Goal: Task Accomplishment & Management: Manage account settings

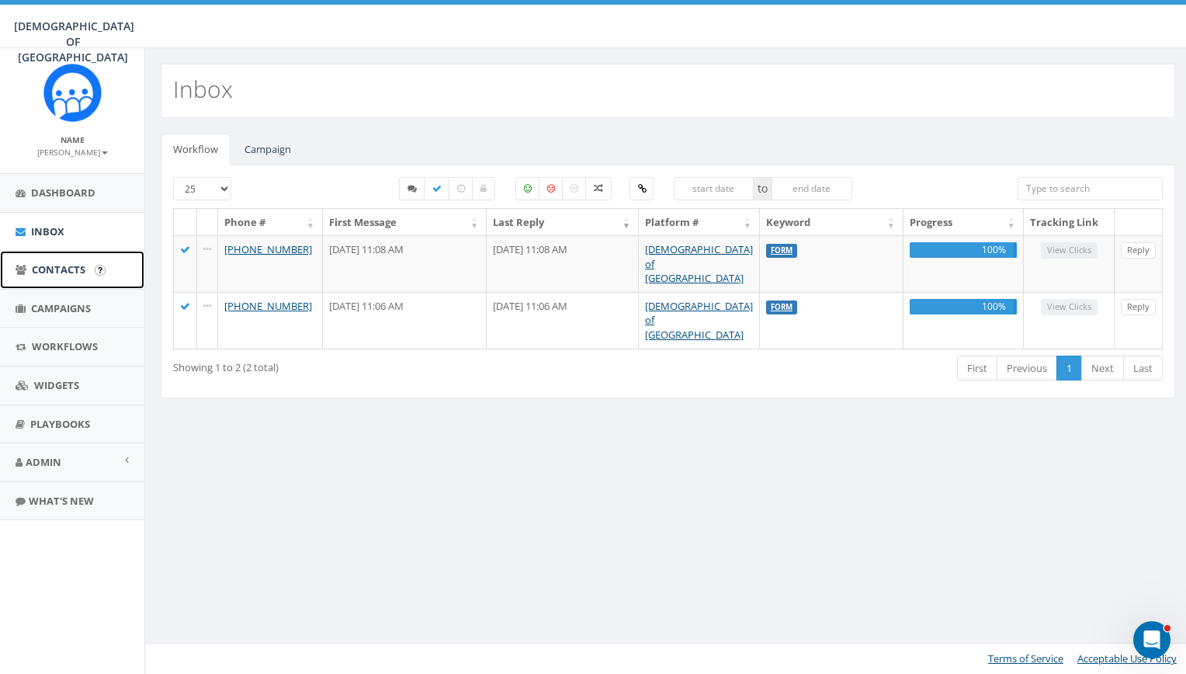
click at [84, 268] on span "Contacts" at bounding box center [59, 269] width 54 height 14
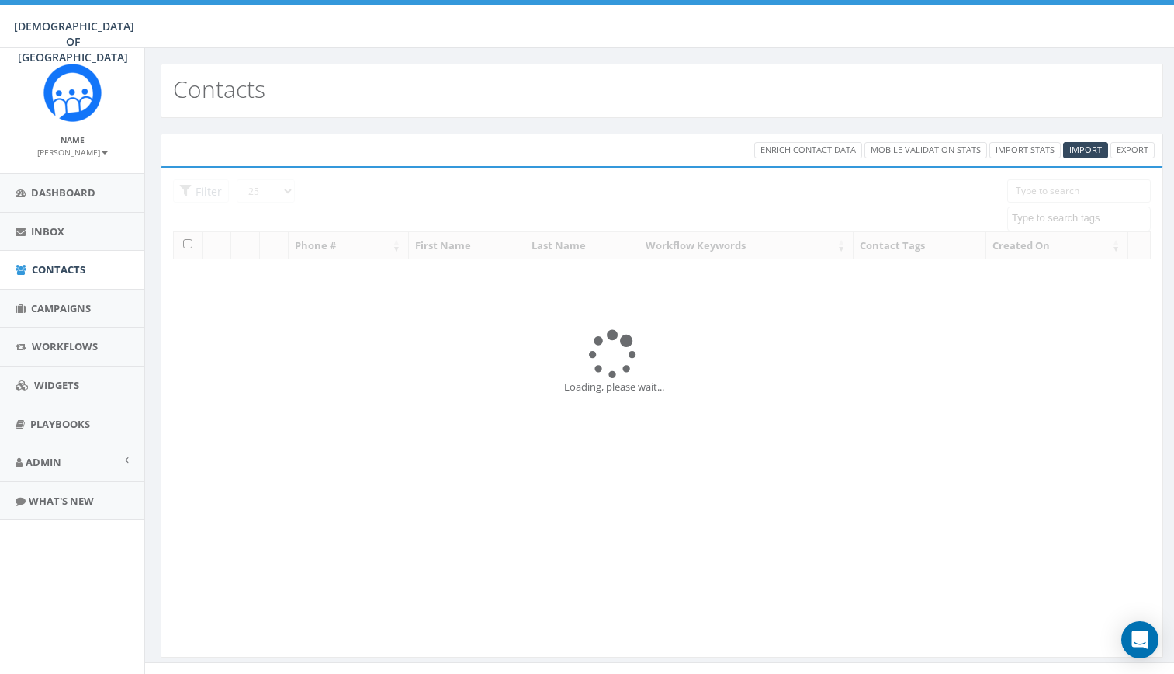
select select
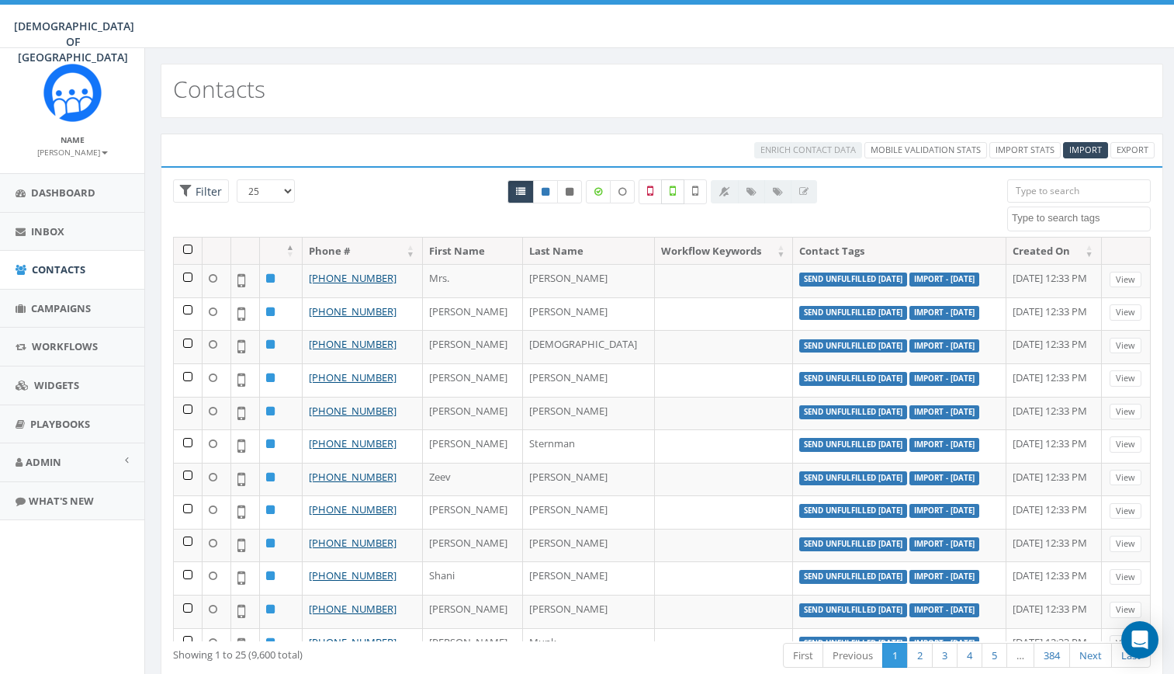
click at [672, 184] on icon at bounding box center [673, 191] width 6 height 14
checkbox input "true"
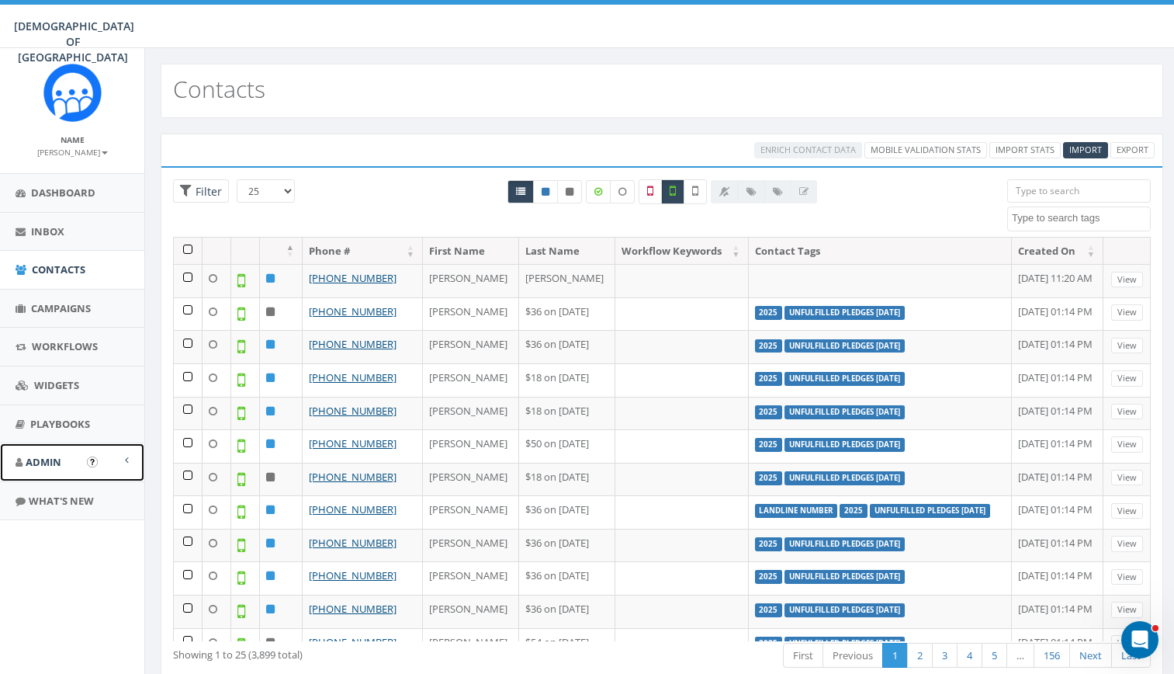
click at [60, 454] on link "Admin" at bounding box center [72, 462] width 144 height 38
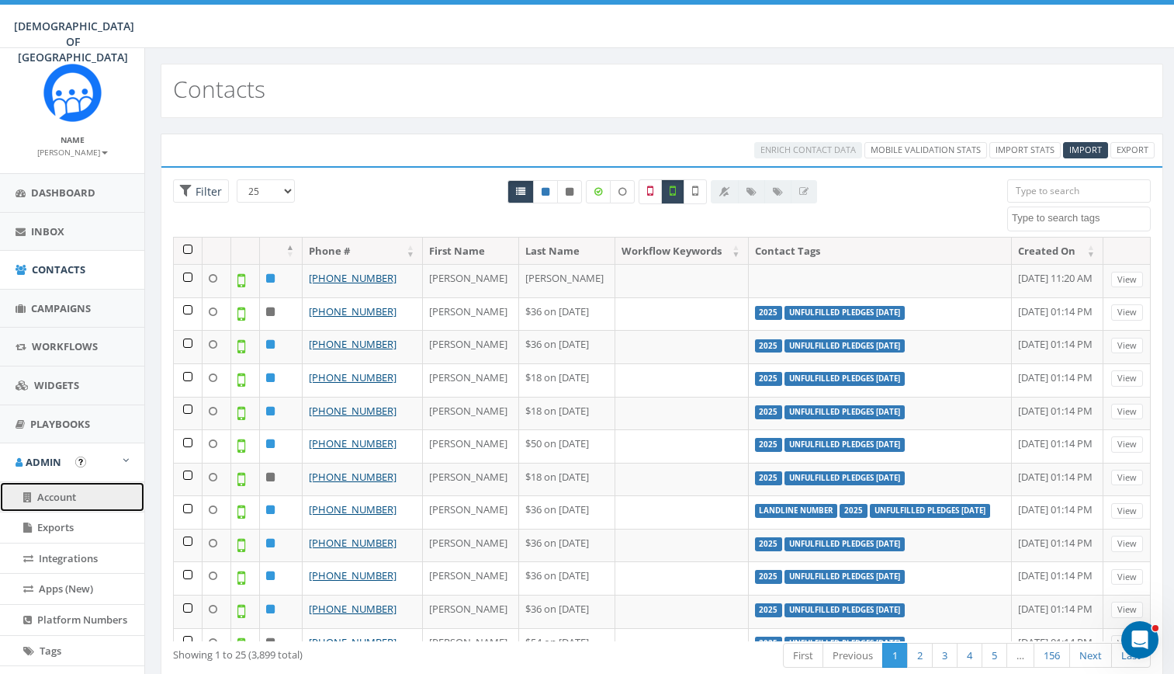
click at [60, 496] on span "Account" at bounding box center [56, 497] width 39 height 14
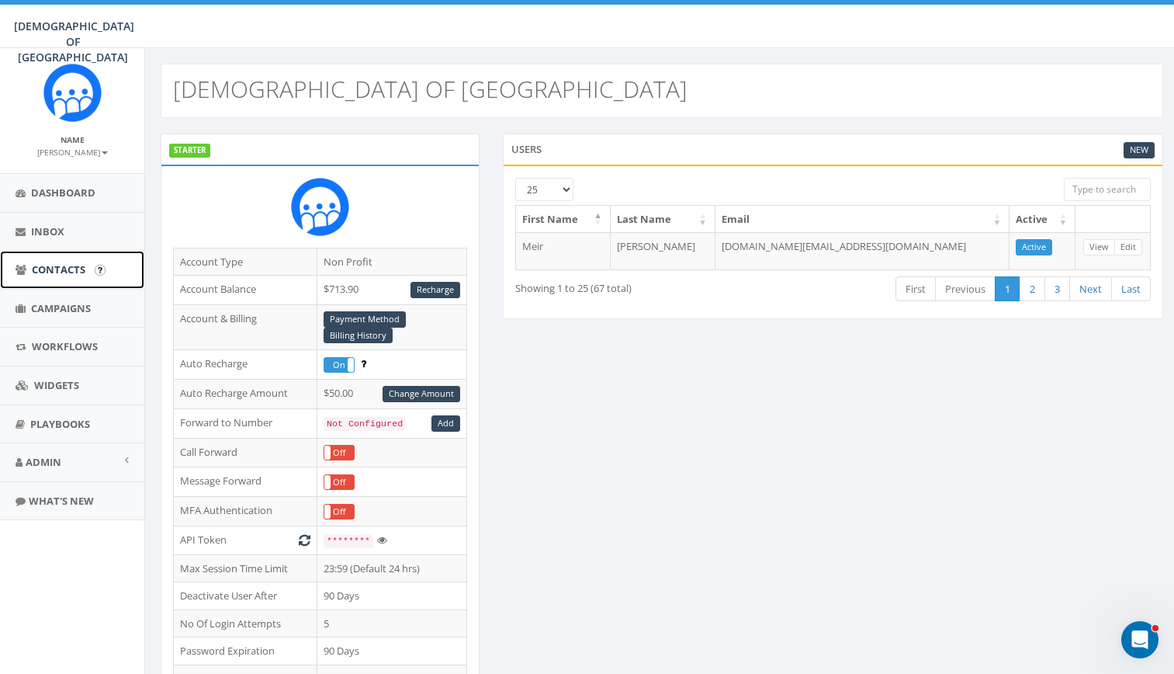
click at [57, 272] on span "Contacts" at bounding box center [59, 269] width 54 height 14
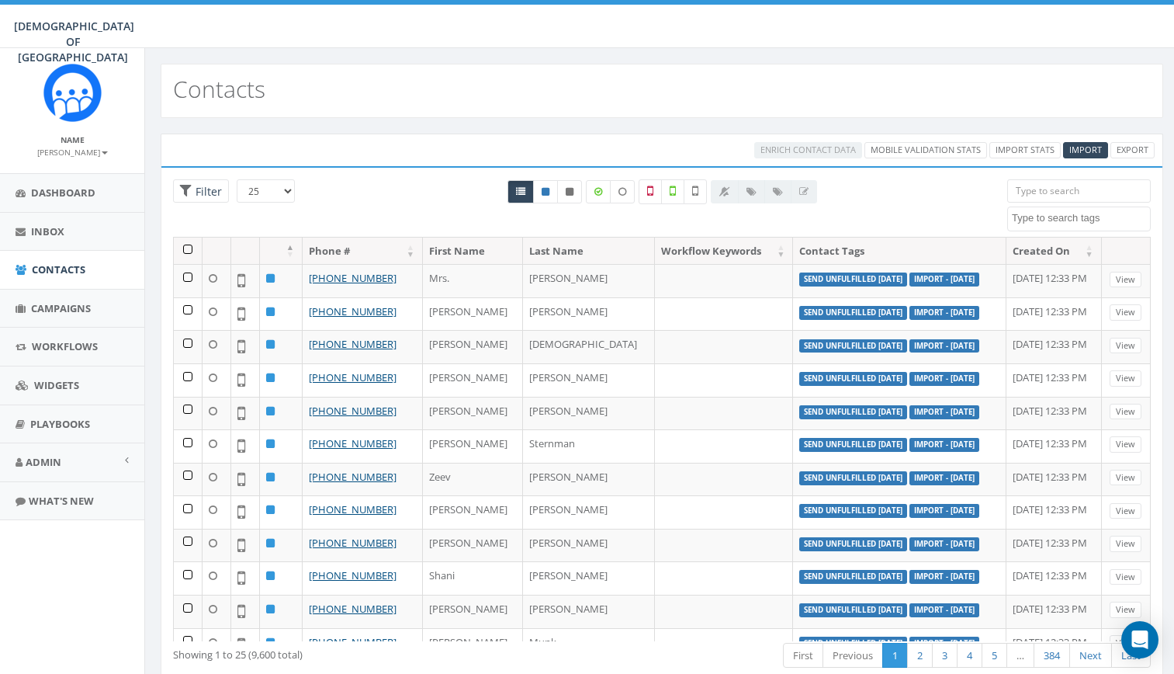
select select
click at [1038, 213] on textarea "Search" at bounding box center [1081, 218] width 138 height 14
type textarea "send"
select select "Send Unfulfilled [DATE]"
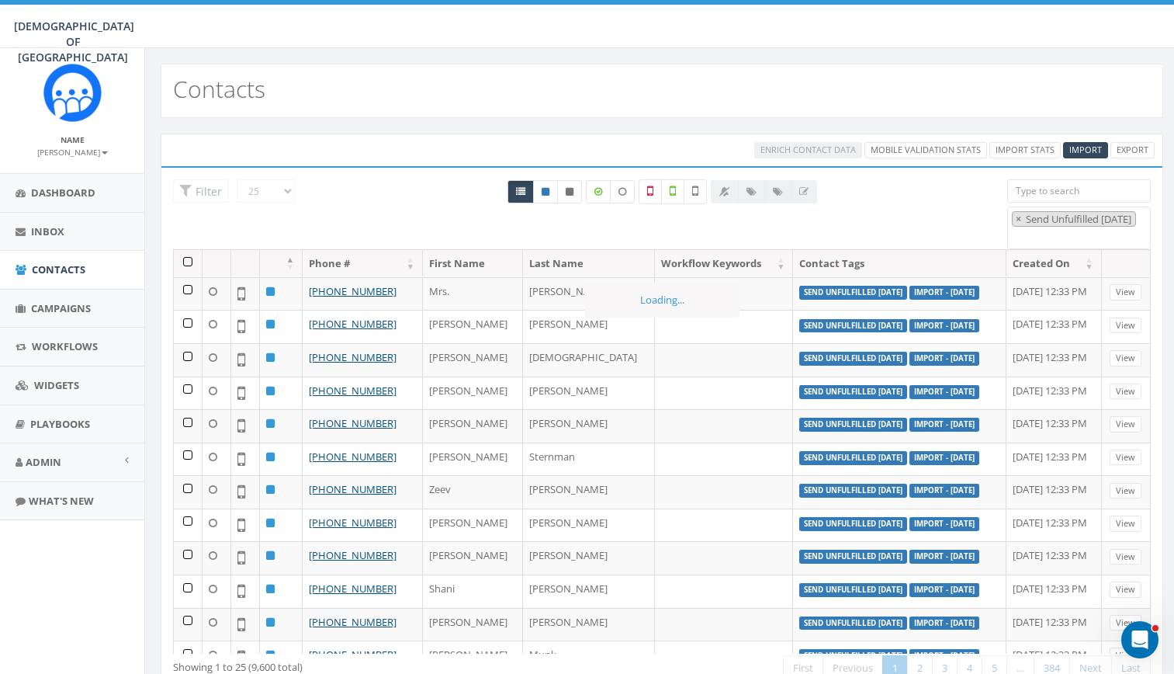
scroll to position [251, 0]
click at [456, 203] on div "All 0 contact(s) on current page All 9600 contact(s) filtered" at bounding box center [661, 207] width 667 height 57
click at [189, 258] on th at bounding box center [188, 263] width 29 height 27
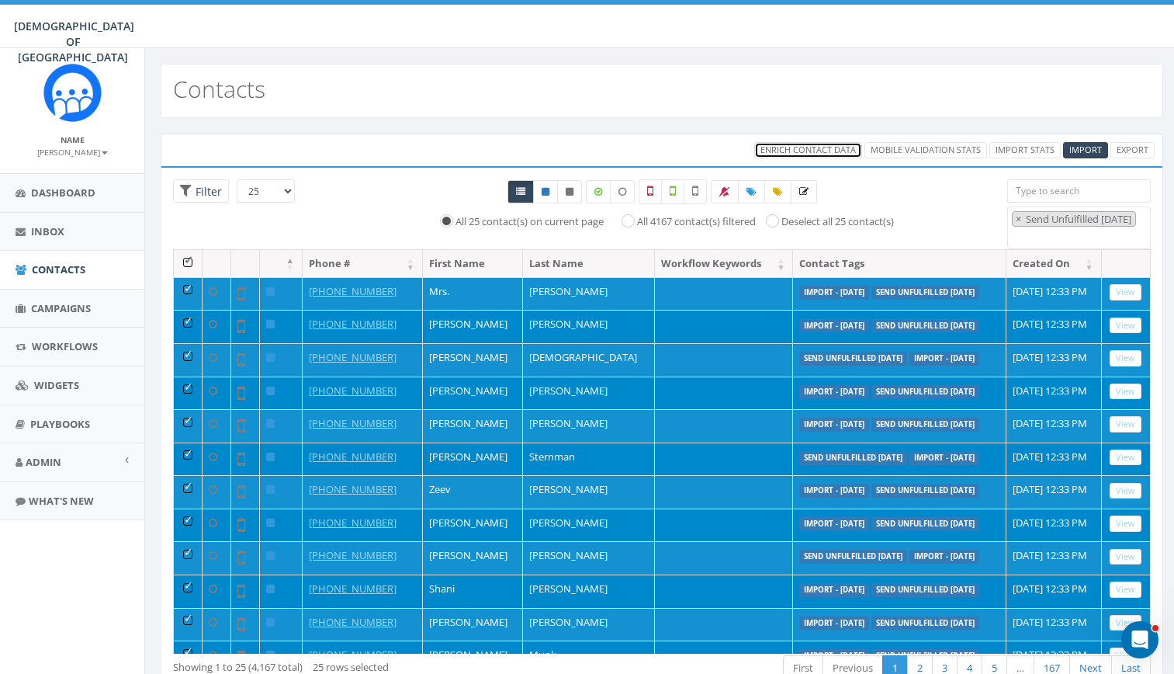
click at [847, 148] on span "Enrich Contact Data" at bounding box center [807, 150] width 95 height 12
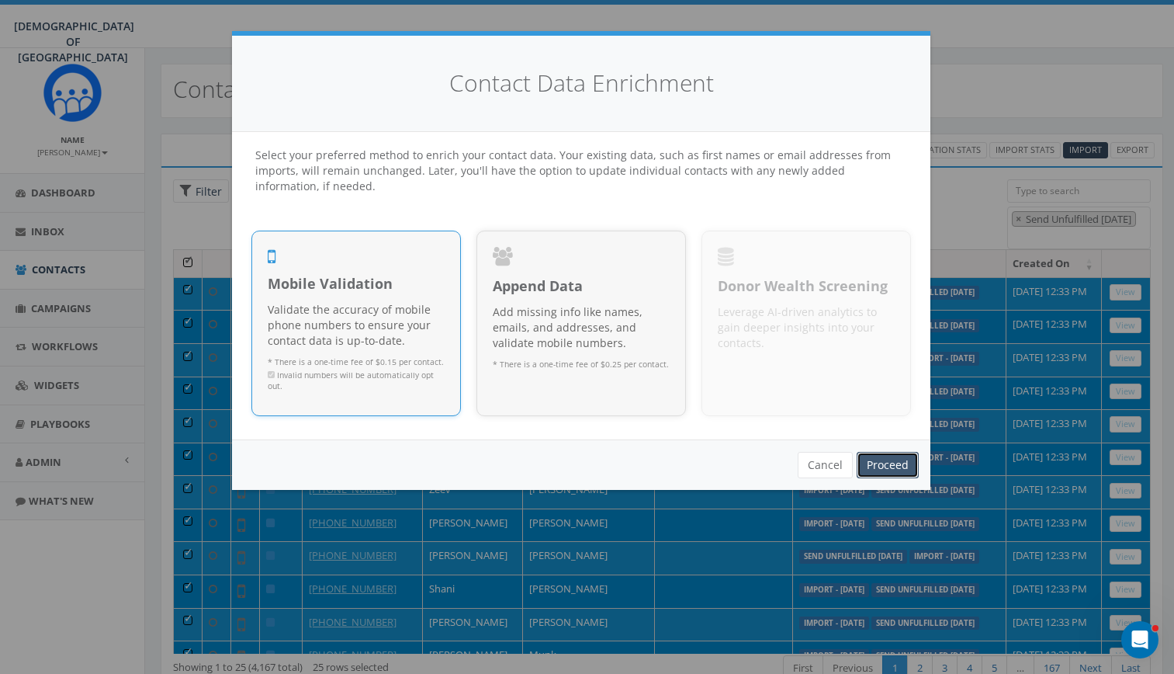
click at [876, 463] on link "Proceed" at bounding box center [888, 465] width 62 height 26
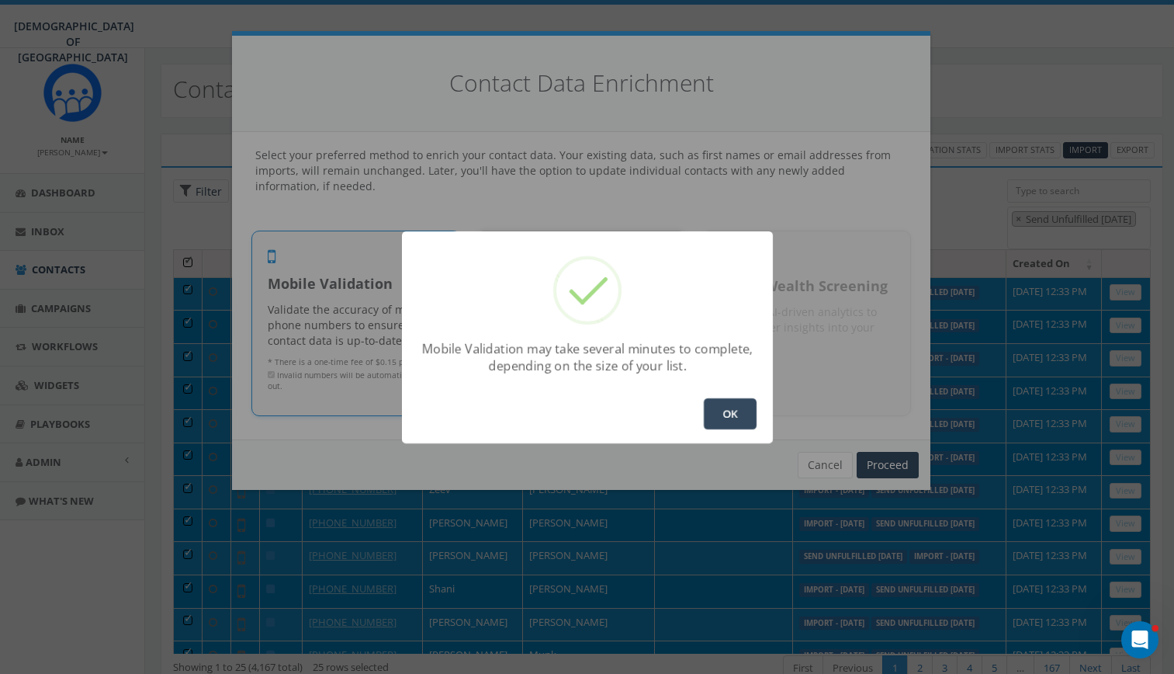
click at [726, 409] on button "OK" at bounding box center [730, 413] width 53 height 31
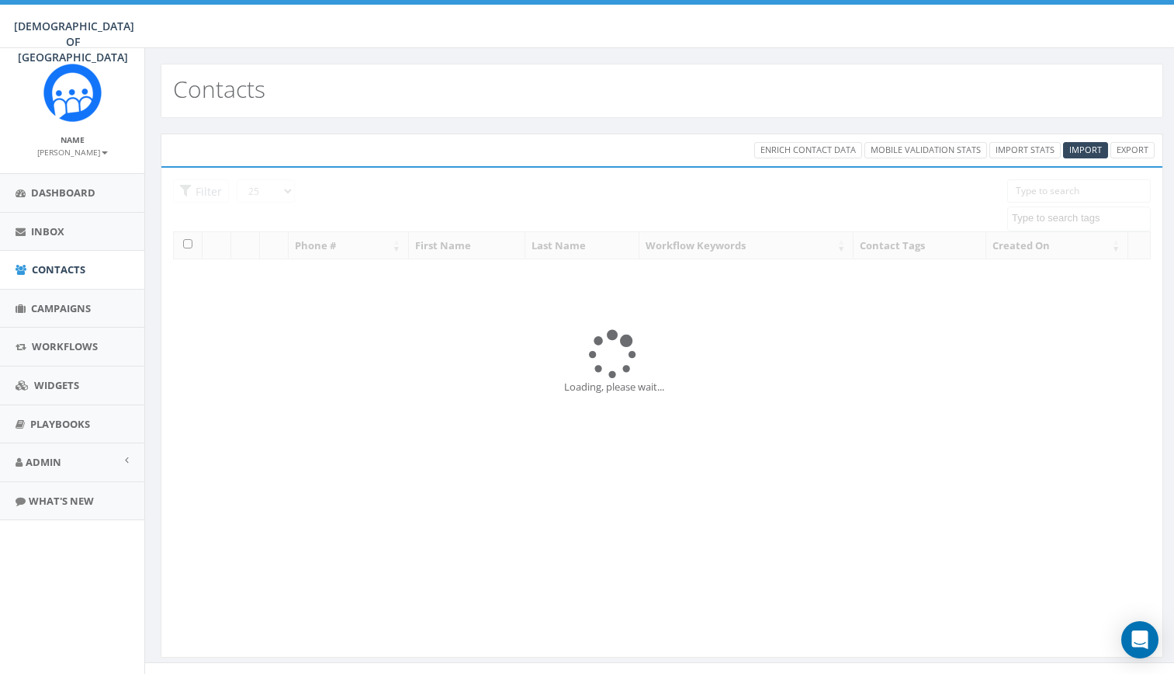
select select
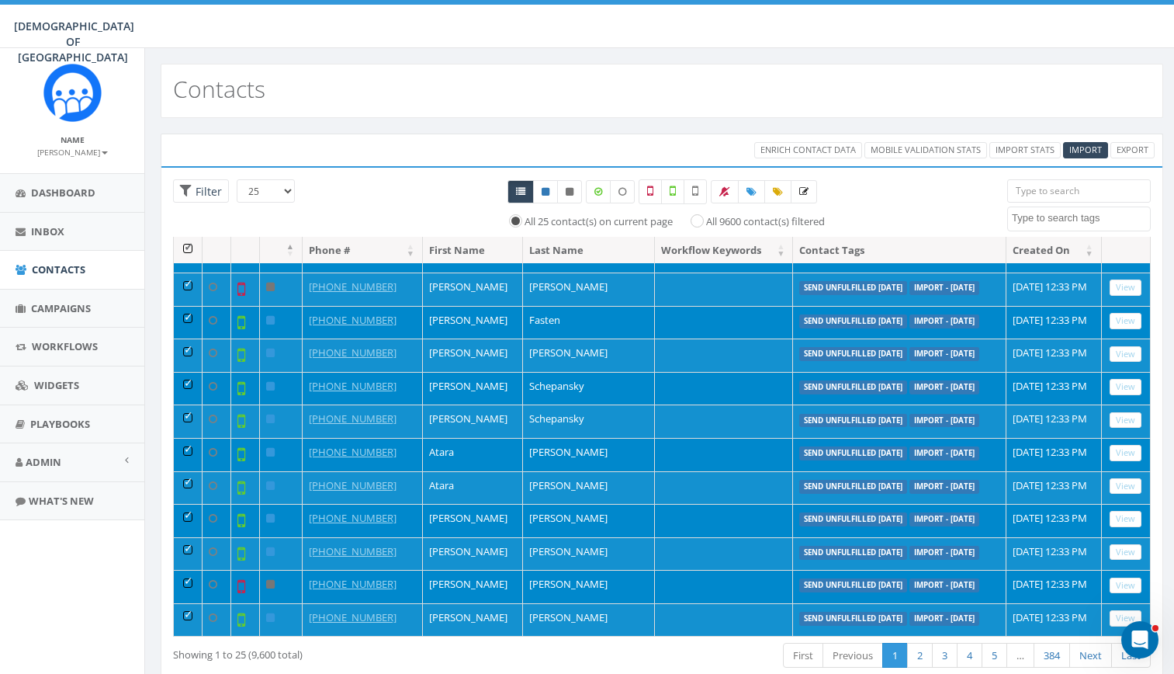
scroll to position [47, 0]
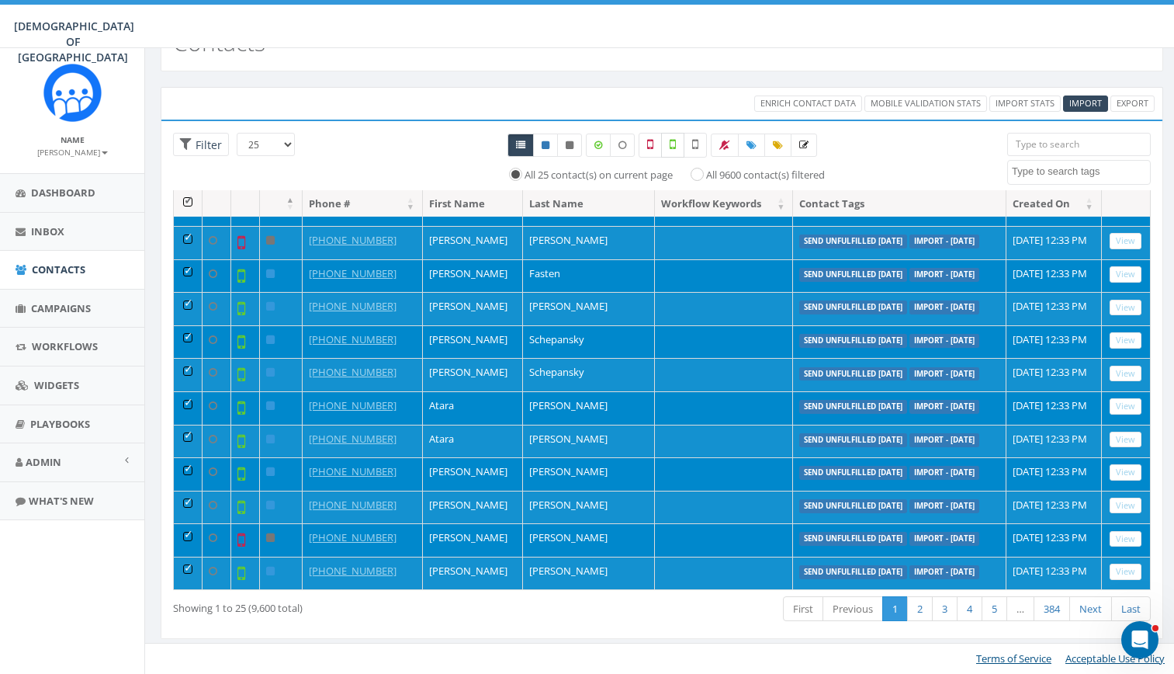
click at [673, 145] on icon at bounding box center [673, 144] width 6 height 14
checkbox input "true"
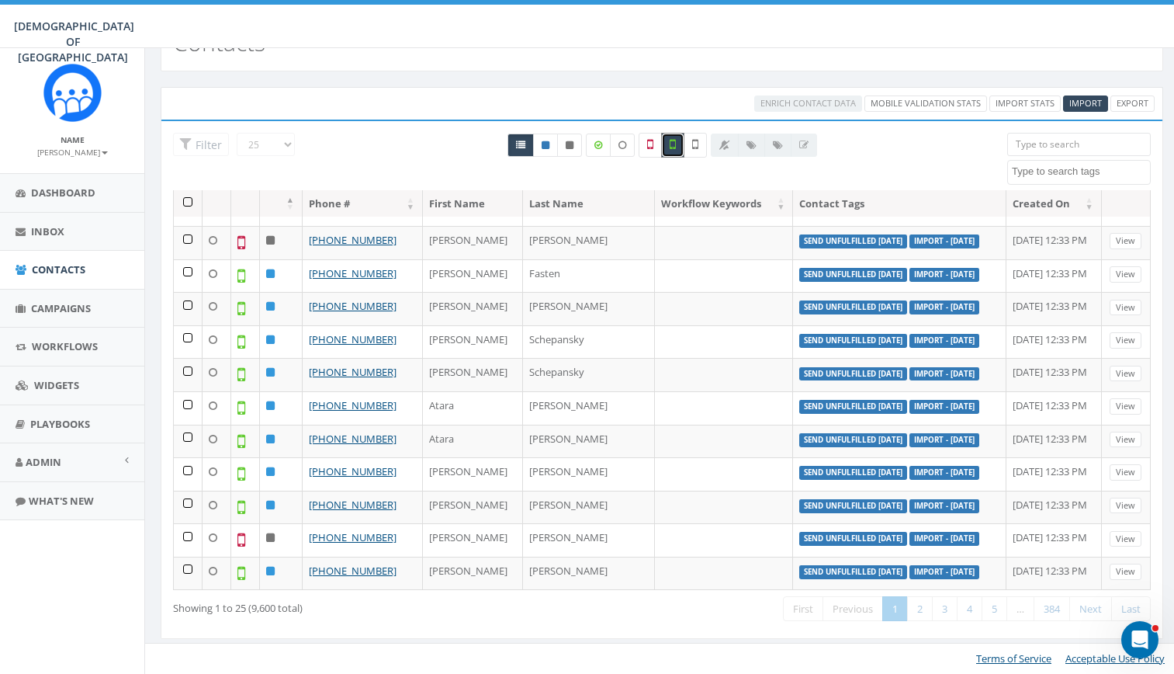
scroll to position [468, 0]
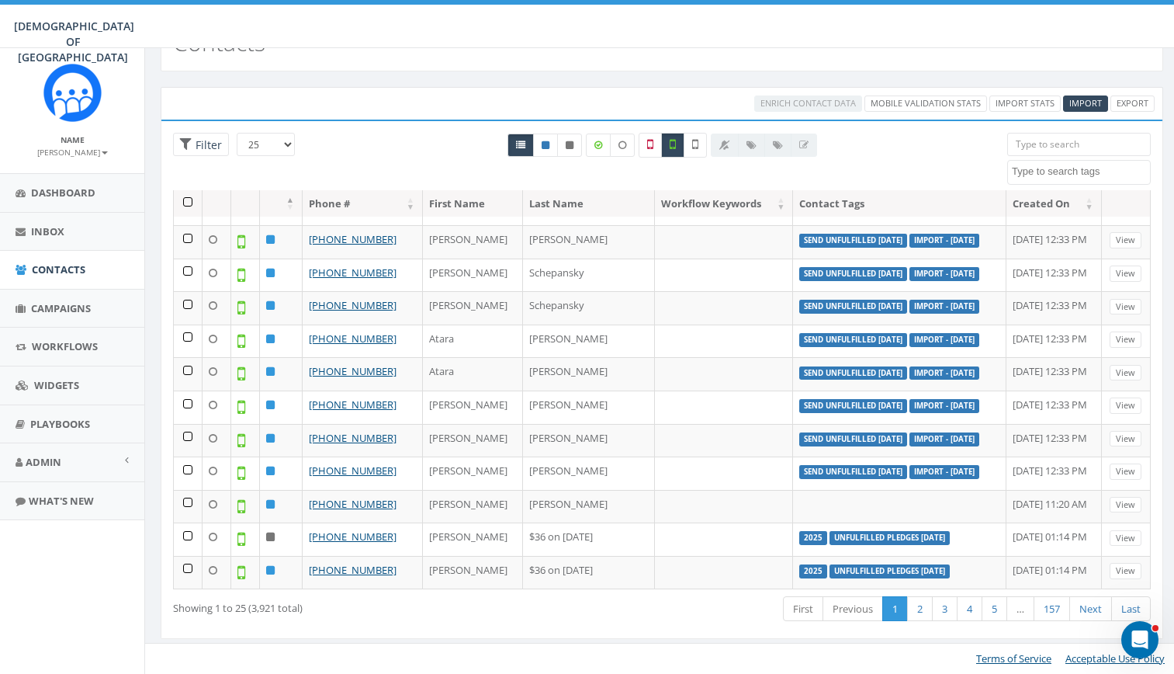
click at [965, 66] on div "Contacts" at bounding box center [662, 44] width 1003 height 54
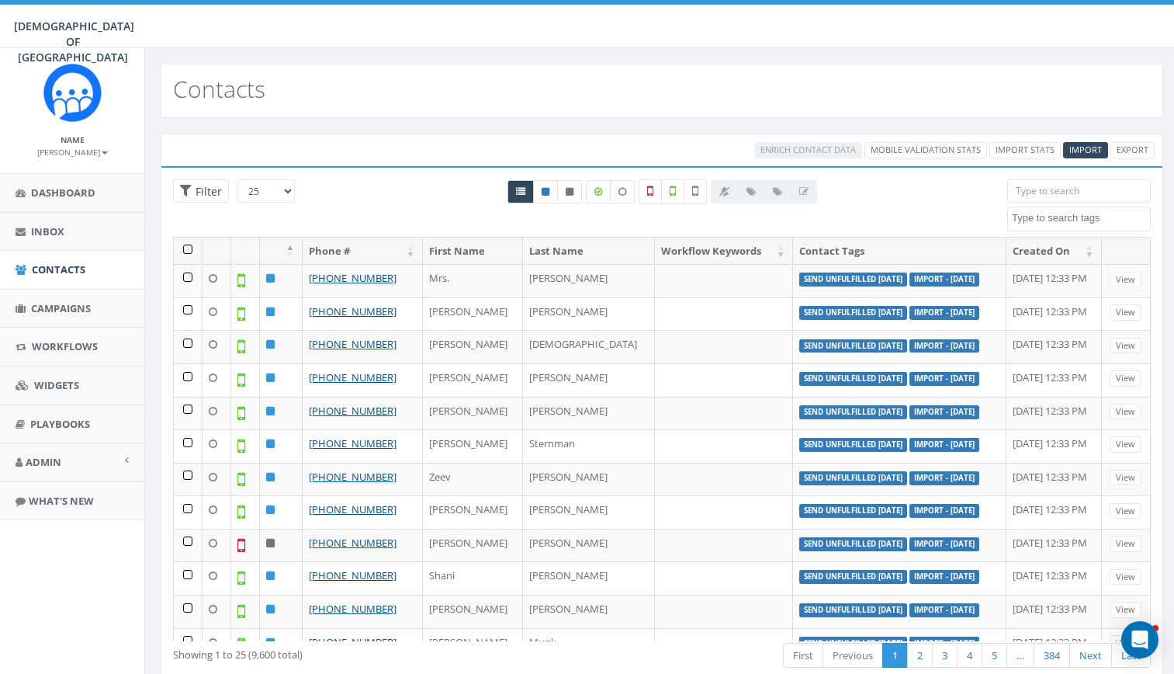
select select
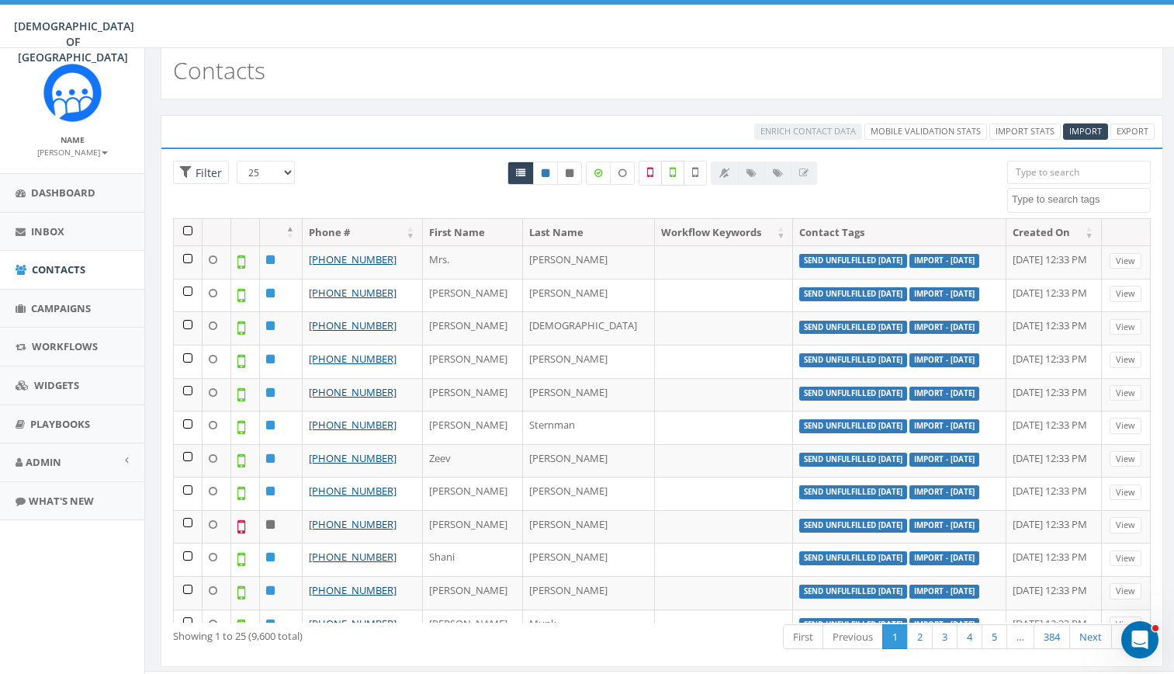
click at [670, 172] on icon at bounding box center [673, 172] width 6 height 14
checkbox input "true"
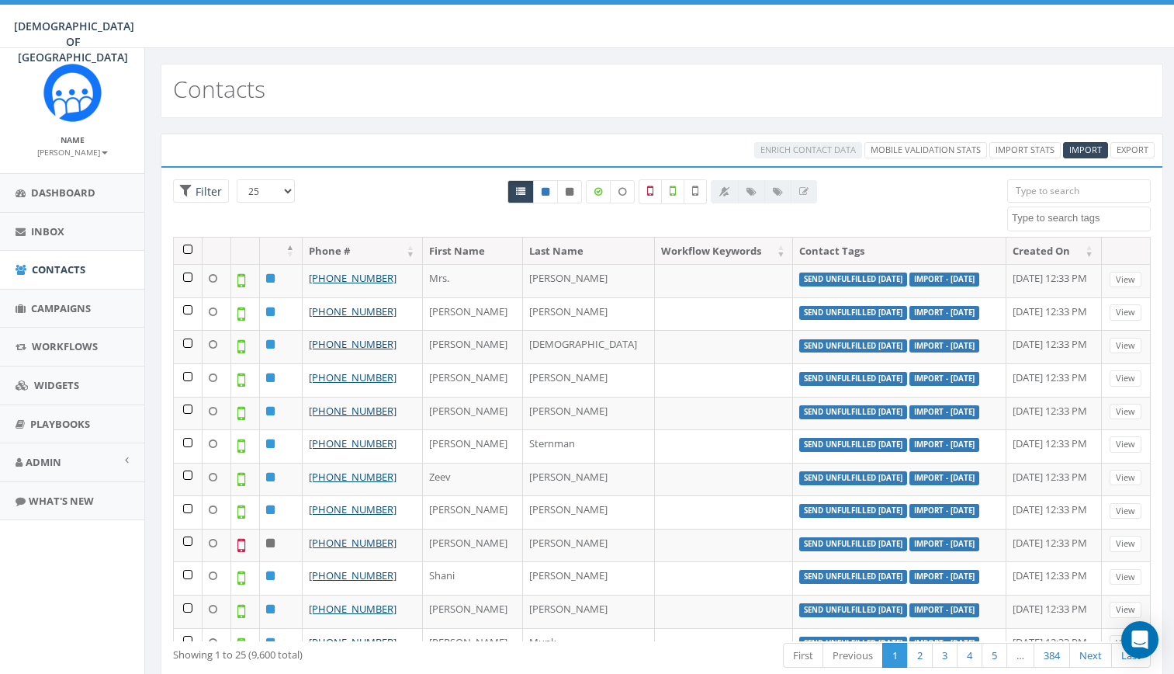
select select
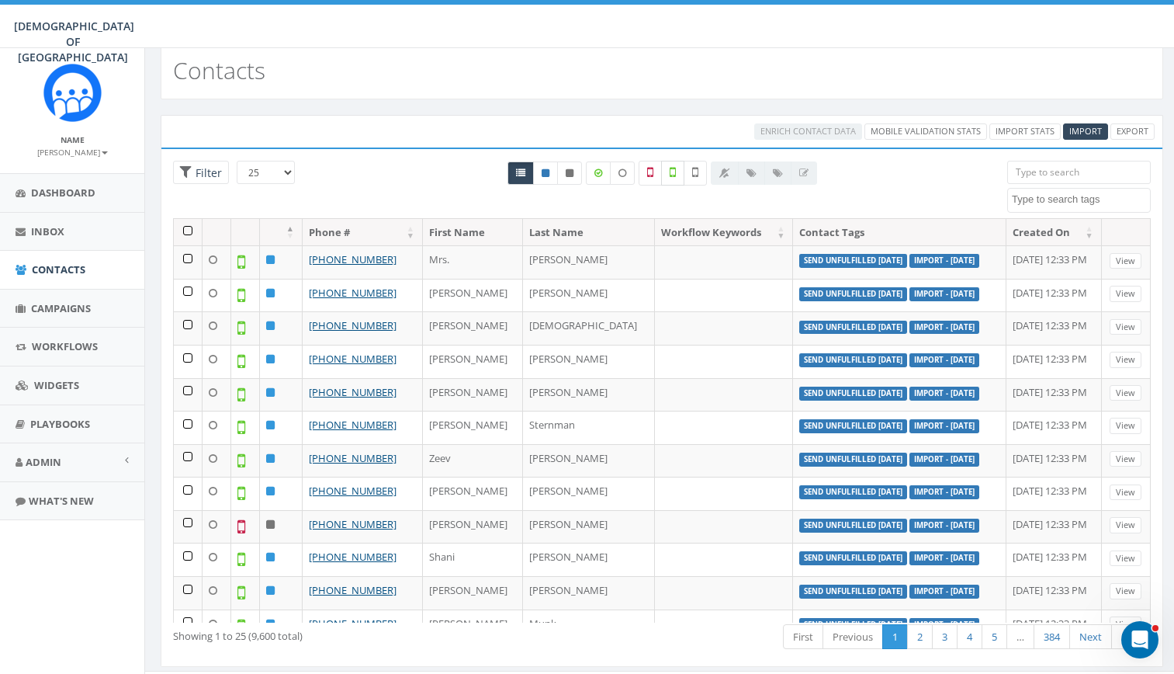
click at [672, 175] on icon at bounding box center [673, 172] width 6 height 14
checkbox input "true"
click at [1051, 194] on textarea "Search" at bounding box center [1081, 199] width 138 height 14
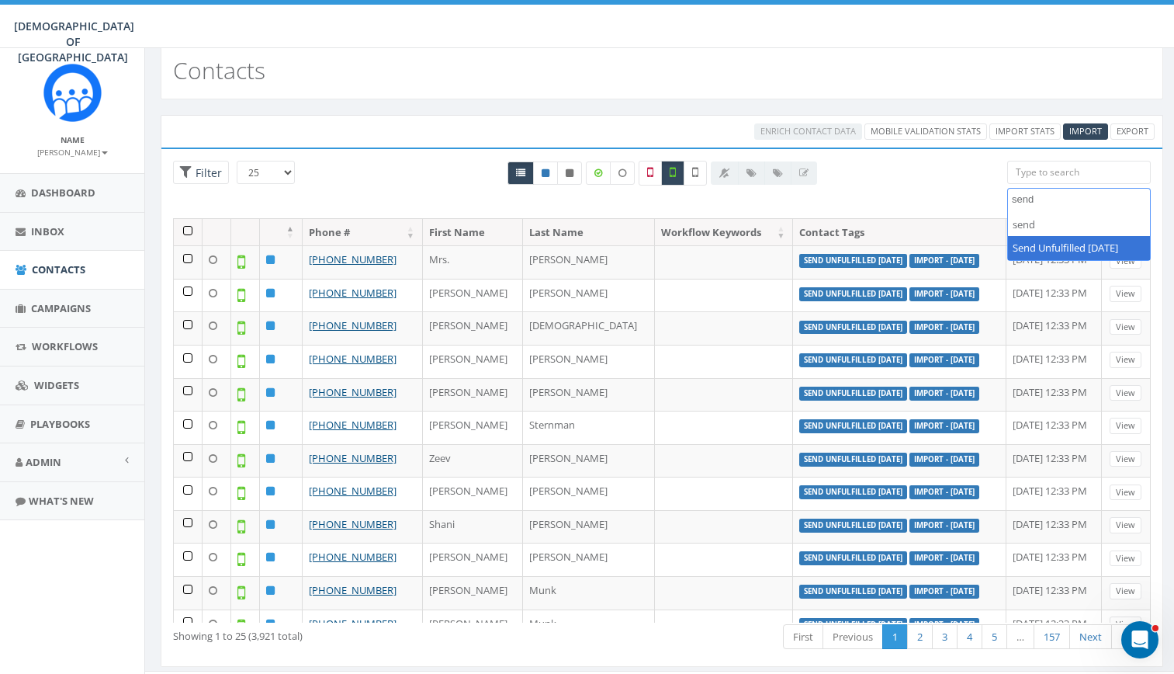
type textarea "send"
select select "Send Unfulfilled [DATE]"
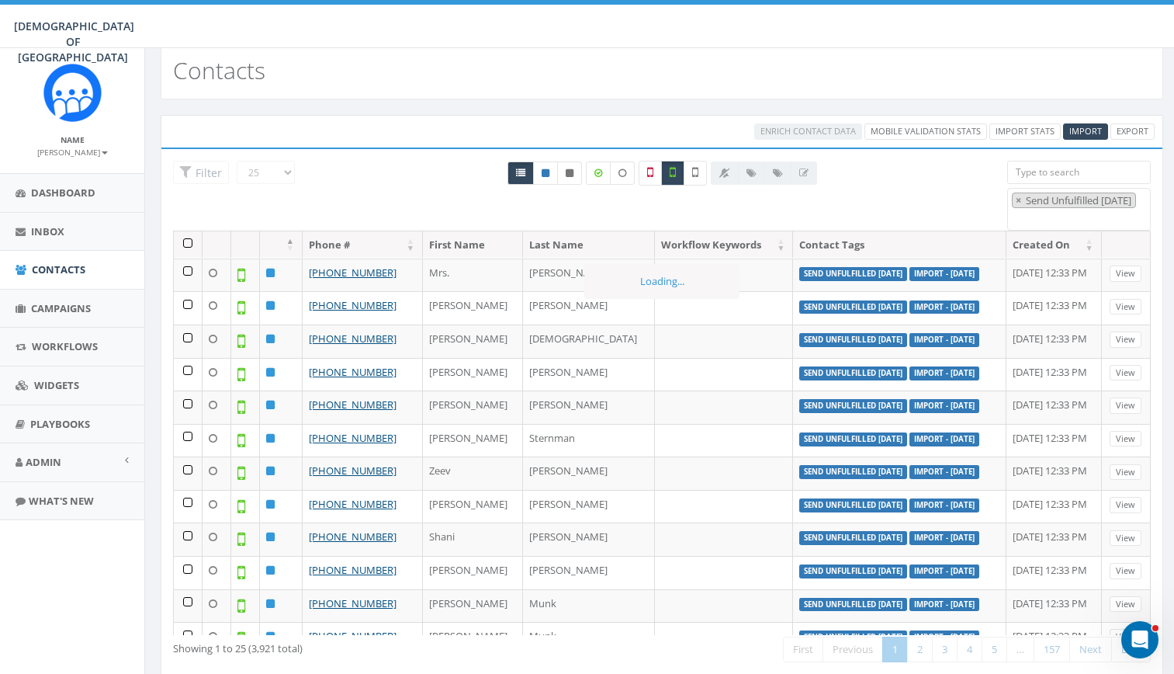
scroll to position [251, 0]
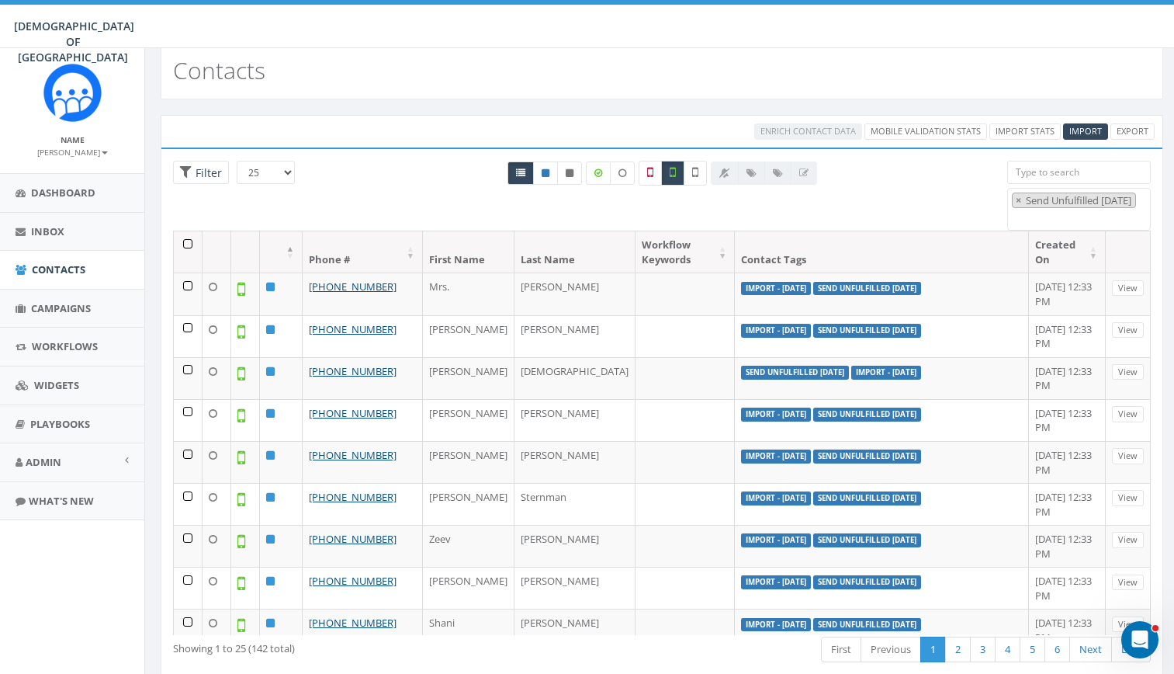
click at [878, 217] on div "All 0 contact(s) on current page All 3921 contact(s) filtered" at bounding box center [661, 189] width 667 height 57
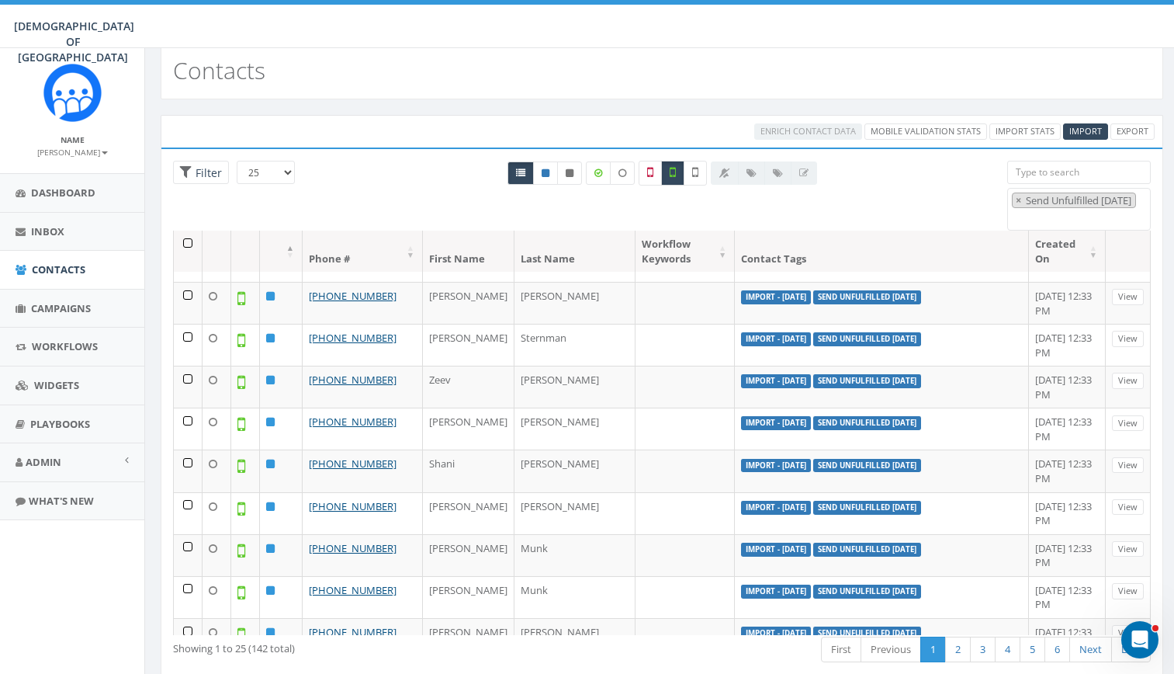
scroll to position [160, 0]
click at [963, 65] on div "Contacts" at bounding box center [662, 72] width 1003 height 54
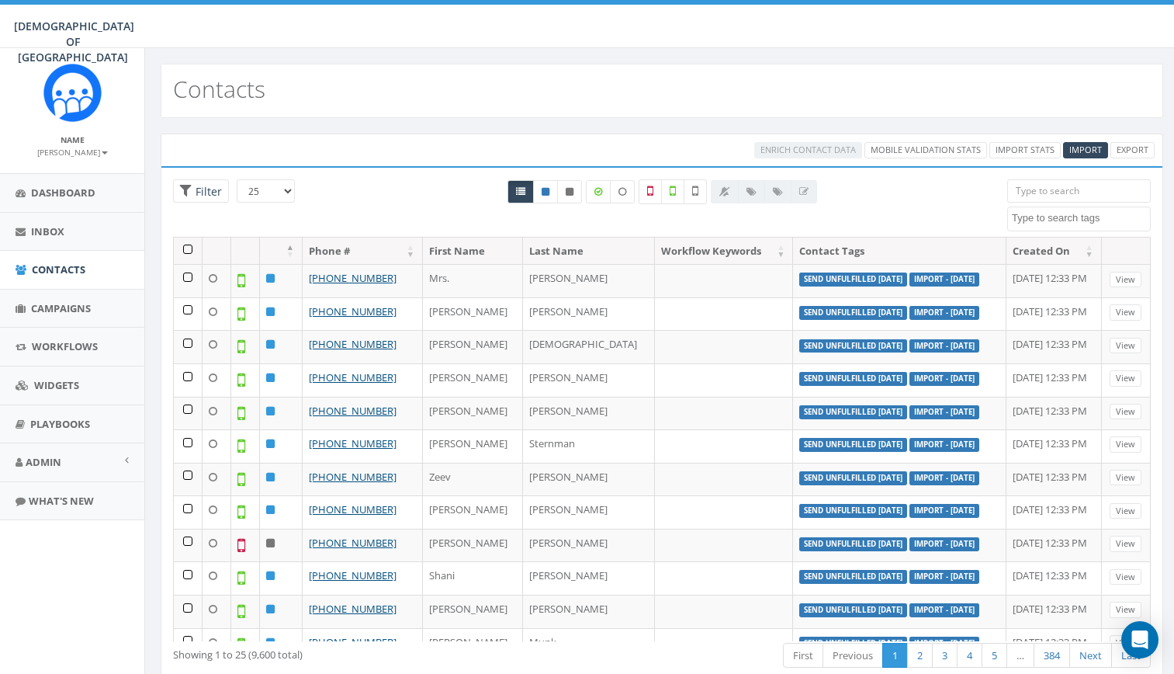
select select
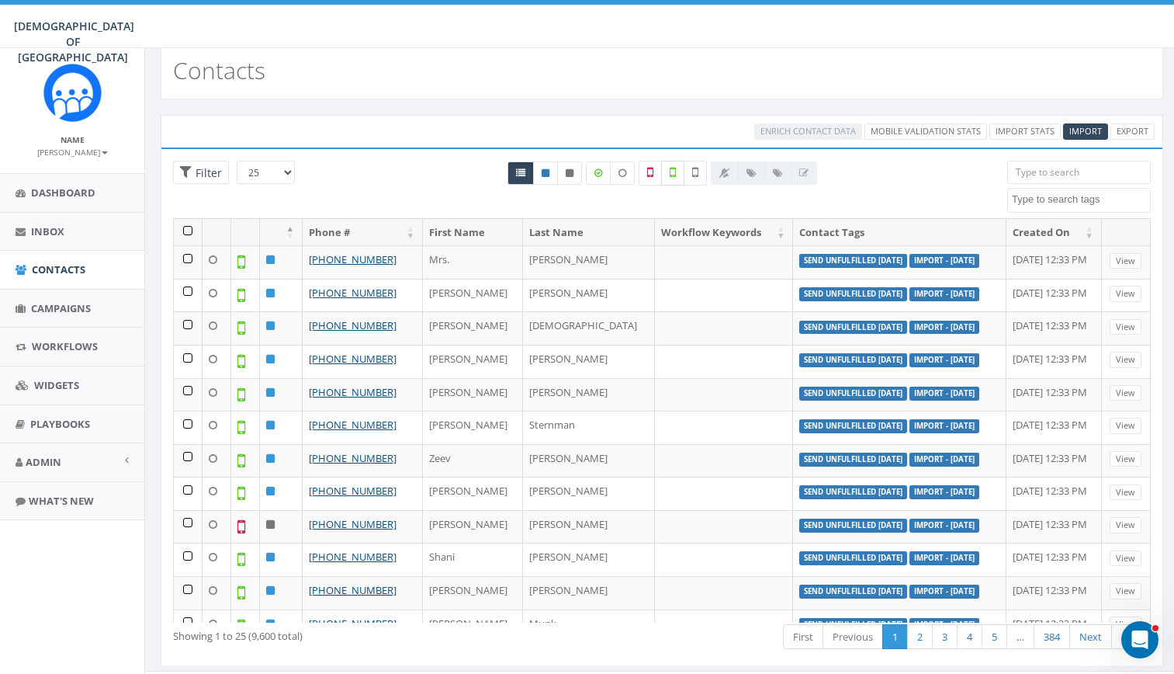
click at [671, 175] on icon at bounding box center [673, 172] width 6 height 14
checkbox input "true"
